Goal: Find specific page/section: Find specific page/section

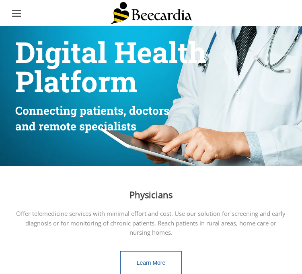
click at [14, 16] on li at bounding box center [16, 16] width 9 height 1
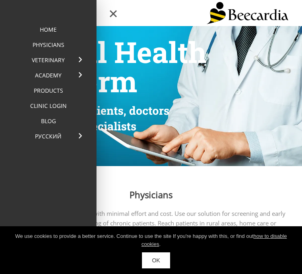
click at [117, 20] on ul at bounding box center [112, 13] width 17 height 17
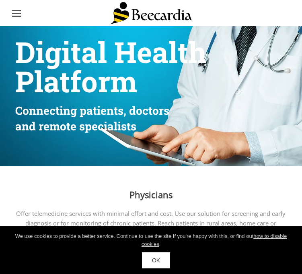
click at [157, 260] on link "OK" at bounding box center [156, 261] width 28 height 16
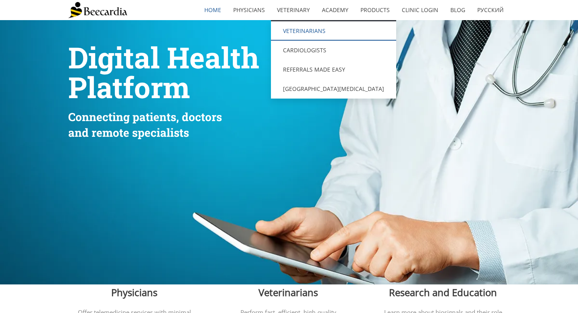
click at [299, 30] on link "Veterinarians" at bounding box center [333, 30] width 125 height 19
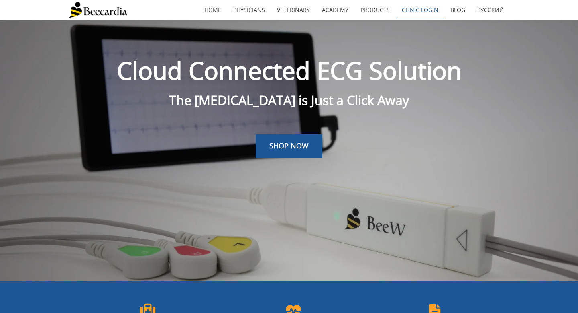
click at [427, 10] on link "Clinic Login" at bounding box center [420, 10] width 49 height 18
